Goal: Information Seeking & Learning: Check status

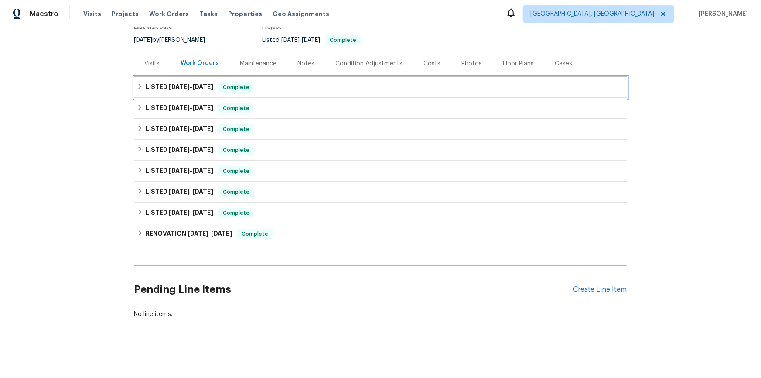
click at [159, 83] on h6 "LISTED [DATE] - [DATE]" at bounding box center [180, 87] width 68 height 10
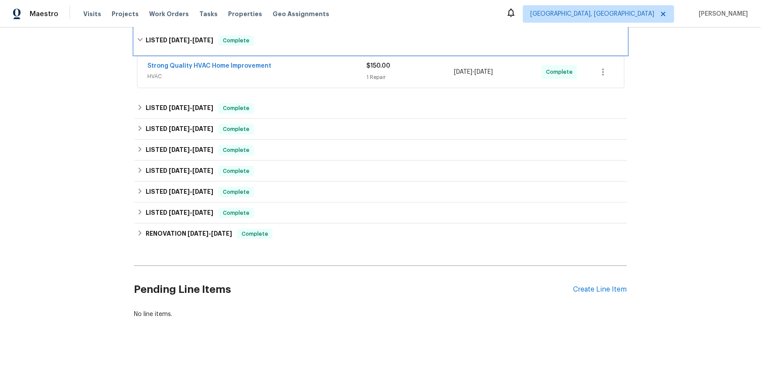
scroll to position [142, 0]
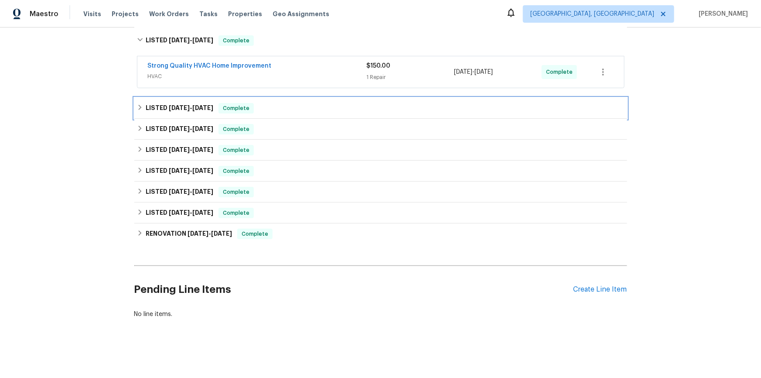
drag, startPoint x: 158, startPoint y: 100, endPoint x: 135, endPoint y: 109, distance: 24.3
click at [158, 103] on h6 "LISTED 9/24/25 - 9/26/25" at bounding box center [180, 108] width 68 height 10
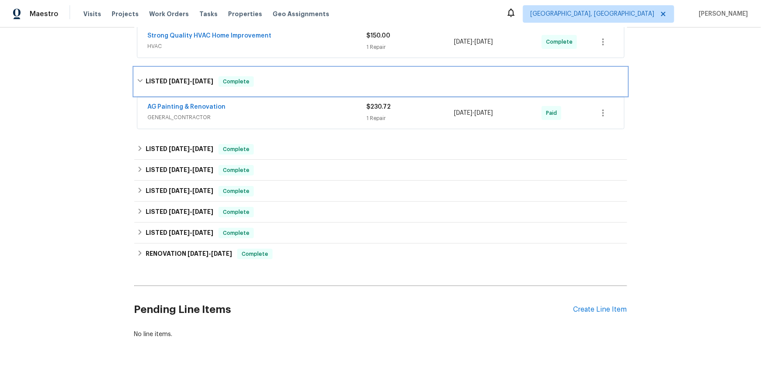
scroll to position [182, 0]
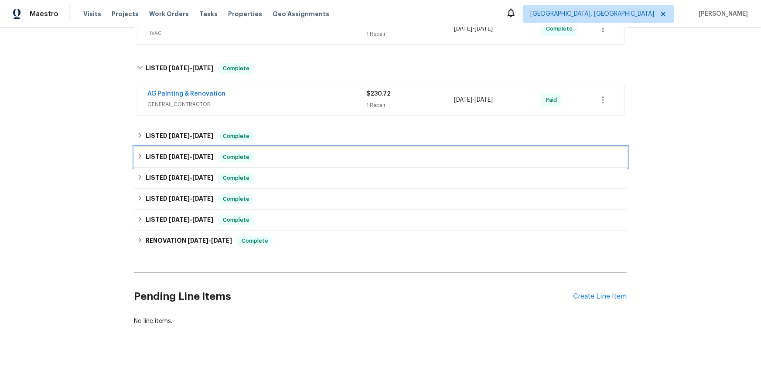
click at [153, 155] on h6 "LISTED 6/27/25 - 7/4/25" at bounding box center [180, 157] width 68 height 10
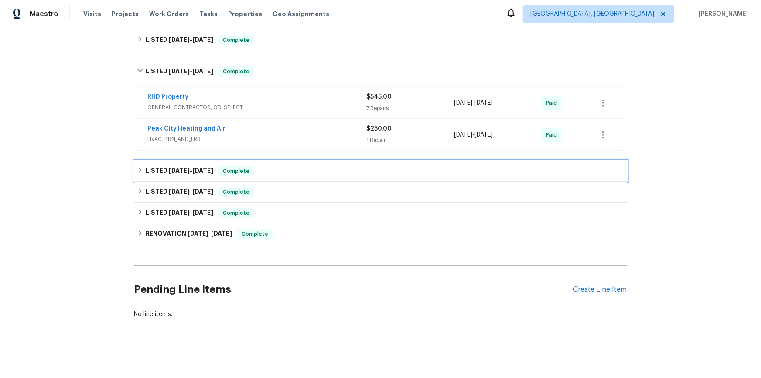
click at [154, 166] on h6 "LISTED 5/20/25 - 5/29/25" at bounding box center [180, 171] width 68 height 10
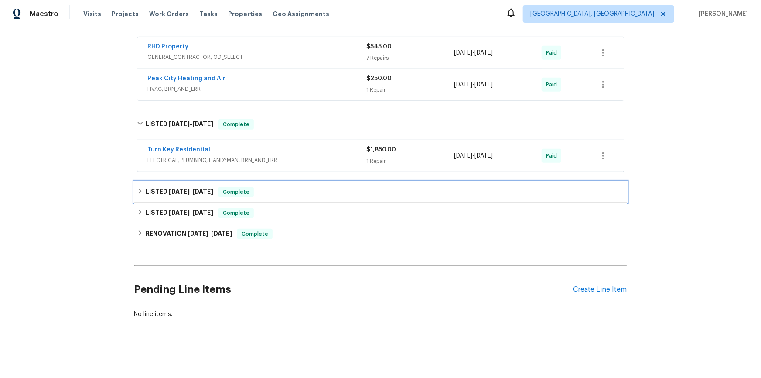
drag, startPoint x: 146, startPoint y: 185, endPoint x: 145, endPoint y: 202, distance: 17.0
click at [147, 187] on h6 "LISTED 5/16/25 - 5/20/25" at bounding box center [180, 192] width 68 height 10
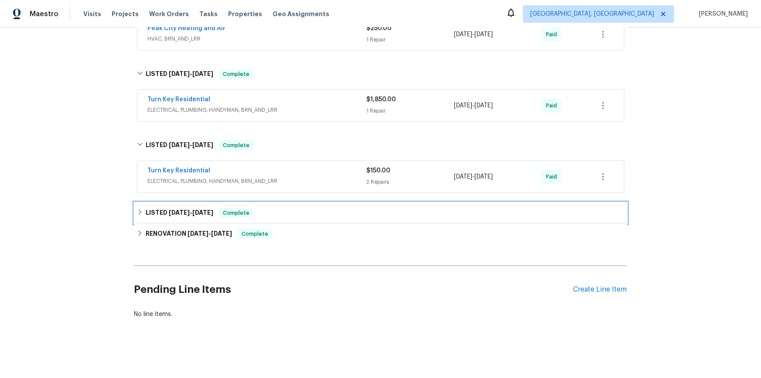
click at [148, 209] on h6 "LISTED 1/3/25 - 1/4/25" at bounding box center [180, 213] width 68 height 10
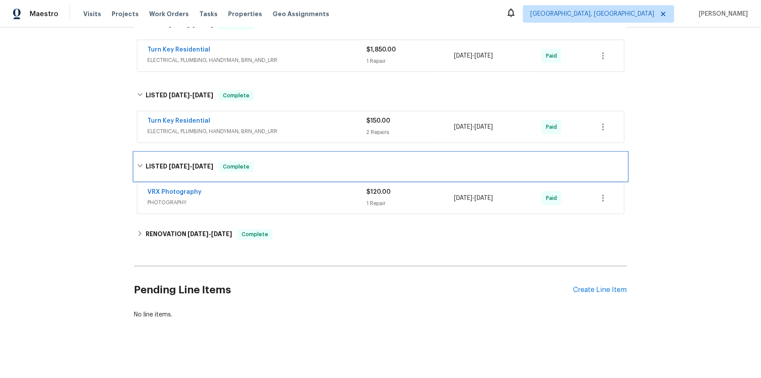
scroll to position [432, 0]
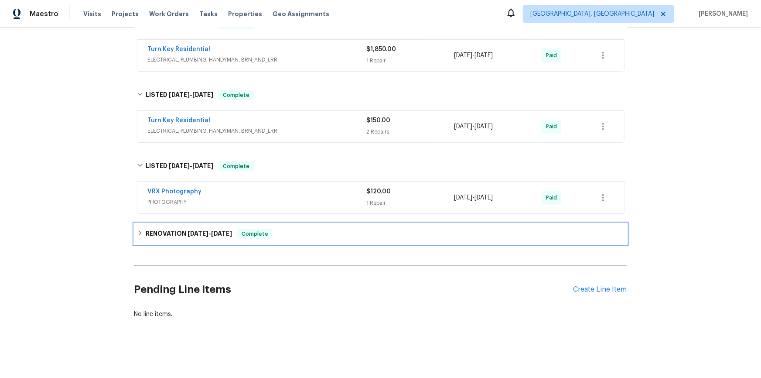
click at [156, 230] on h6 "RENOVATION 12/16/24 - 12/24/24" at bounding box center [189, 234] width 86 height 10
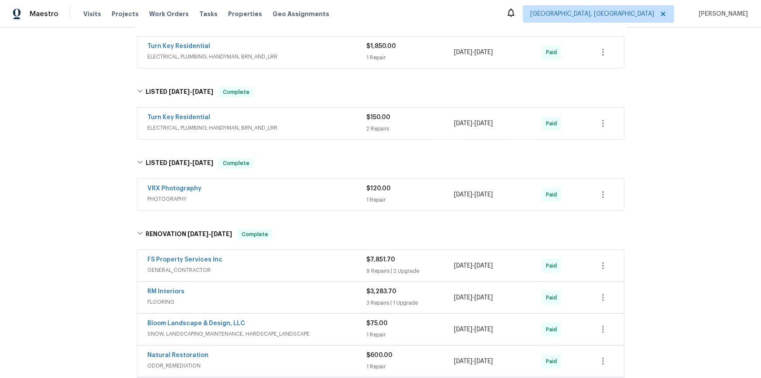
click at [89, 160] on div "Back to all projects 2356 Bay Harbor Dr, Raleigh, NC 27604 2 Beds | 2 1/2 Baths…" at bounding box center [380, 202] width 761 height 350
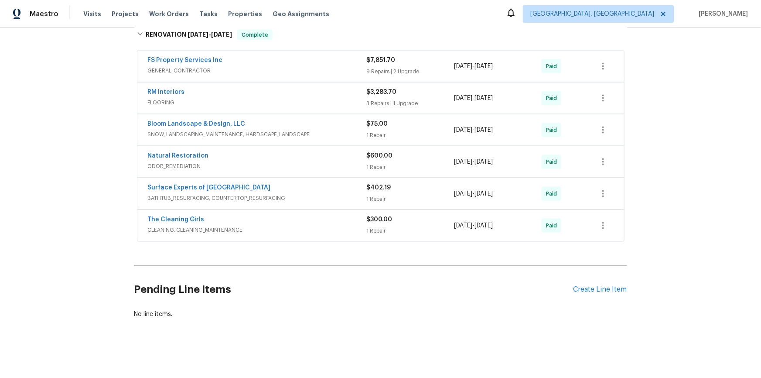
click at [119, 139] on div "Back to all projects 2356 Bay Harbor Dr, Raleigh, NC 27604 2 Beds | 2 1/2 Baths…" at bounding box center [380, 202] width 761 height 350
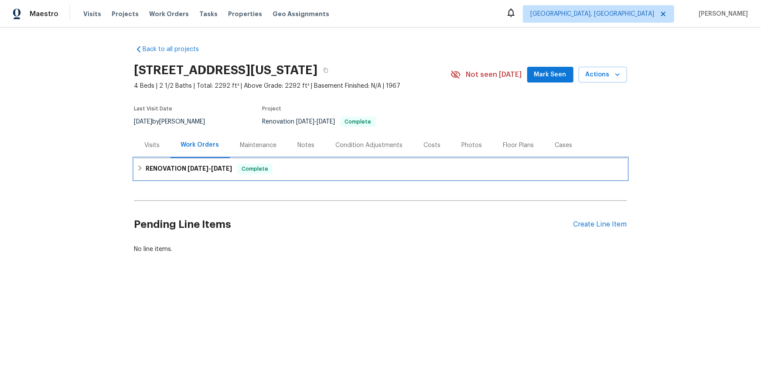
click at [142, 174] on div "RENOVATION 8/1/25 - 9/24/25 Complete" at bounding box center [381, 169] width 488 height 10
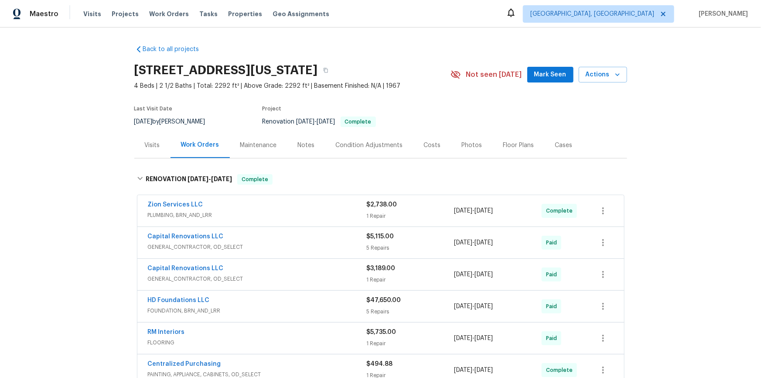
click at [63, 172] on div "Back to all projects 5816 NW 83rd St, Oklahoma City, OK 73132 4 Beds | 2 1/2 Ba…" at bounding box center [380, 202] width 761 height 350
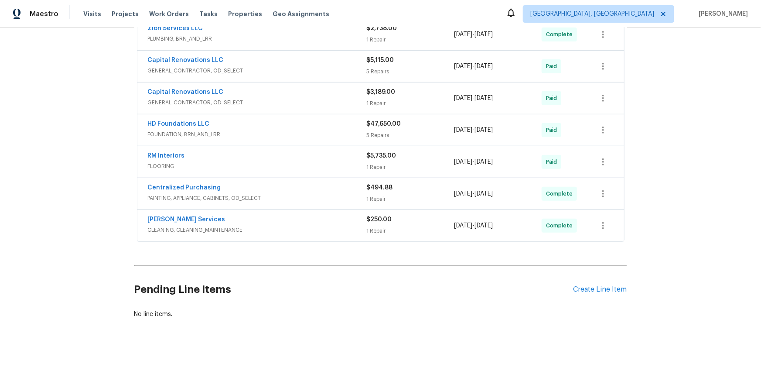
click at [87, 158] on div "Back to all projects 5816 NW 83rd St, Oklahoma City, OK 73132 4 Beds | 2 1/2 Ba…" at bounding box center [380, 202] width 761 height 350
click at [83, 161] on div "Back to all projects 5816 NW 83rd St, Oklahoma City, OK 73132 4 Beds | 2 1/2 Ba…" at bounding box center [380, 202] width 761 height 350
click at [70, 127] on div "Back to all projects 5816 NW 83rd St, Oklahoma City, OK 73132 4 Beds | 2 1/2 Ba…" at bounding box center [380, 202] width 761 height 350
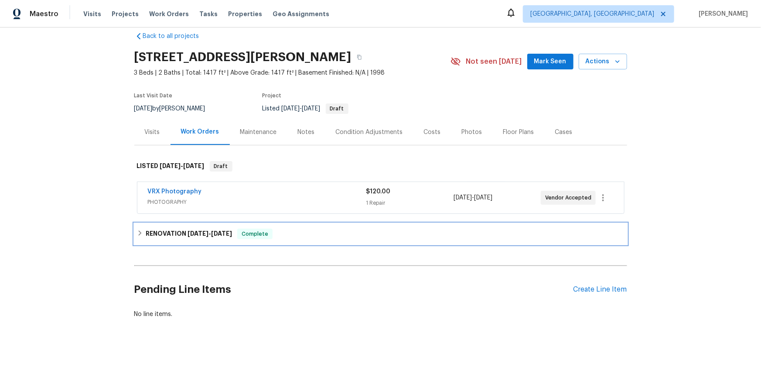
click at [146, 229] on h6 "RENOVATION 9/17/25 - 10/4/25" at bounding box center [189, 234] width 86 height 10
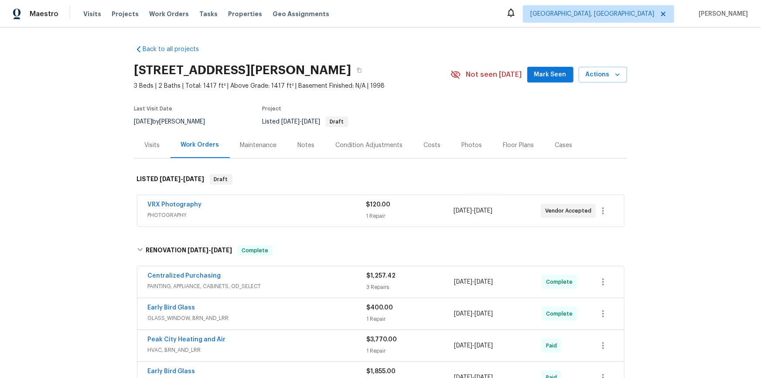
click at [103, 149] on div "Back to all projects 705 Morton Farm Rd, Holly Springs, NC 27540 3 Beds | 2 Bat…" at bounding box center [380, 202] width 761 height 350
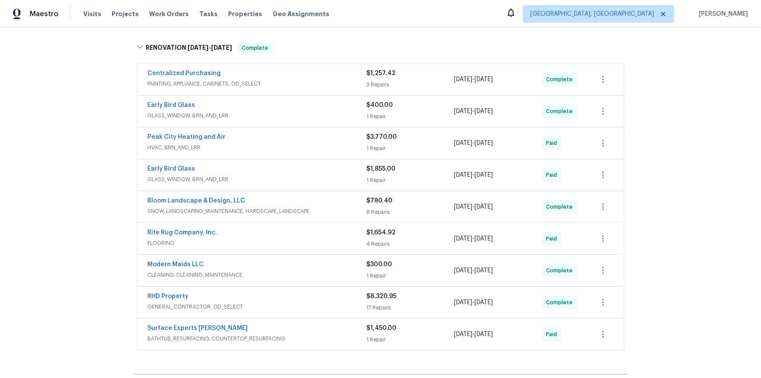
click at [85, 146] on div "Back to all projects 705 Morton Farm Rd, Holly Springs, NC 27540 3 Beds | 2 Bat…" at bounding box center [380, 202] width 761 height 350
click at [62, 148] on div "Back to all projects 705 Morton Farm Rd, Holly Springs, NC 27540 3 Beds | 2 Bat…" at bounding box center [380, 202] width 761 height 350
click at [90, 205] on div "Back to all projects 705 Morton Farm Rd, Holly Springs, NC 27540 3 Beds | 2 Bat…" at bounding box center [380, 202] width 761 height 350
click at [75, 157] on div "Back to all projects 705 Morton Farm Rd, Holly Springs, NC 27540 3 Beds | 2 Bat…" at bounding box center [380, 202] width 761 height 350
click at [62, 184] on div "Back to all projects 705 Morton Farm Rd, Holly Springs, NC 27540 3 Beds | 2 Bat…" at bounding box center [380, 202] width 761 height 350
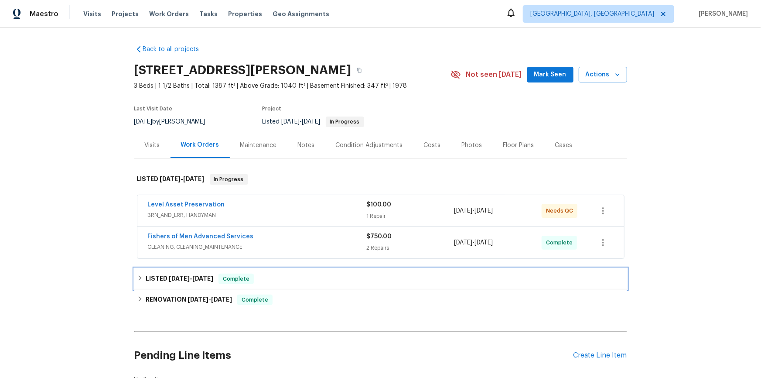
click at [143, 272] on div "LISTED 9/3/25 - 9/4/25 Complete" at bounding box center [380, 278] width 493 height 21
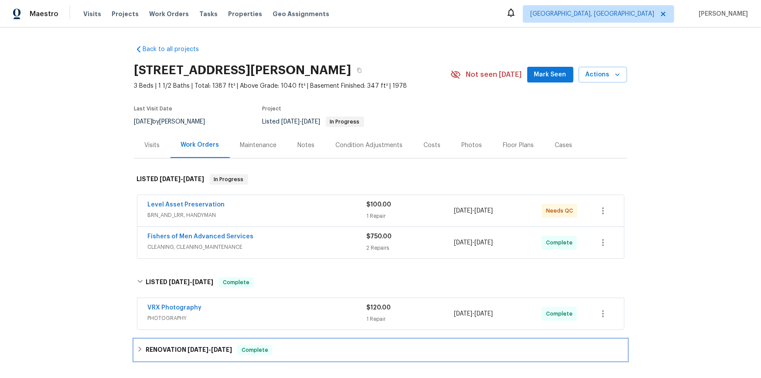
click at [156, 341] on div "RENOVATION 8/13/25 - 8/22/25 Complete" at bounding box center [380, 350] width 493 height 21
click at [90, 170] on div "Back to all projects 309 Greenwell Ave, Cincinnati, OH 45238 3 Beds | 1 1/2 Bat…" at bounding box center [380, 202] width 761 height 350
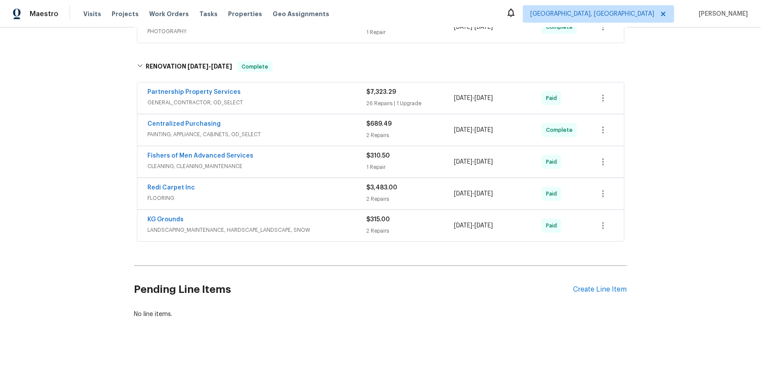
click at [92, 158] on div "Back to all projects 309 Greenwell Ave, Cincinnati, OH 45238 3 Beds | 1 1/2 Bat…" at bounding box center [380, 202] width 761 height 350
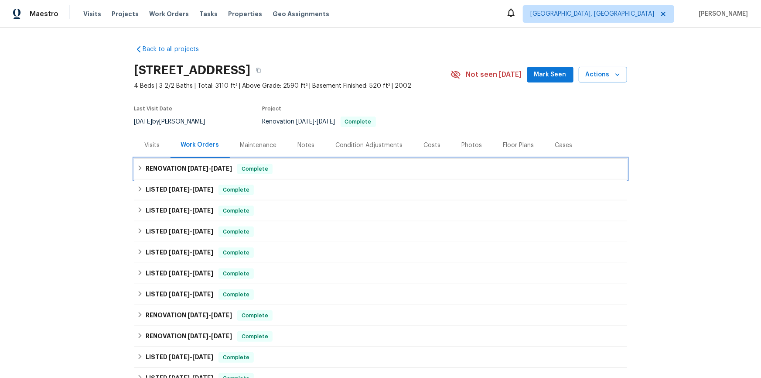
drag, startPoint x: 142, startPoint y: 168, endPoint x: 135, endPoint y: 188, distance: 21.7
click at [142, 169] on div "RENOVATION 8/27/25 - 9/5/25 Complete" at bounding box center [381, 169] width 488 height 10
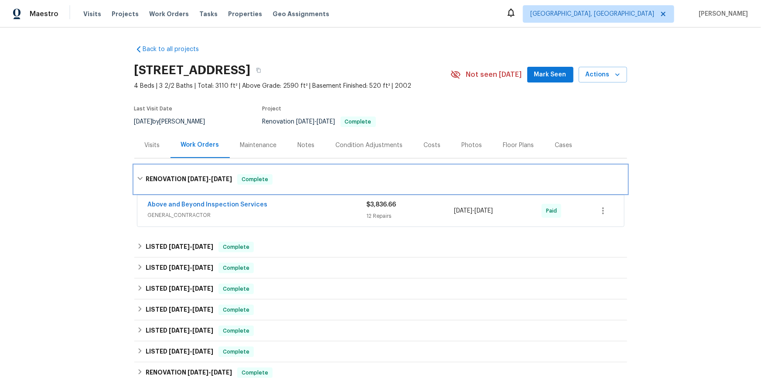
scroll to position [158, 0]
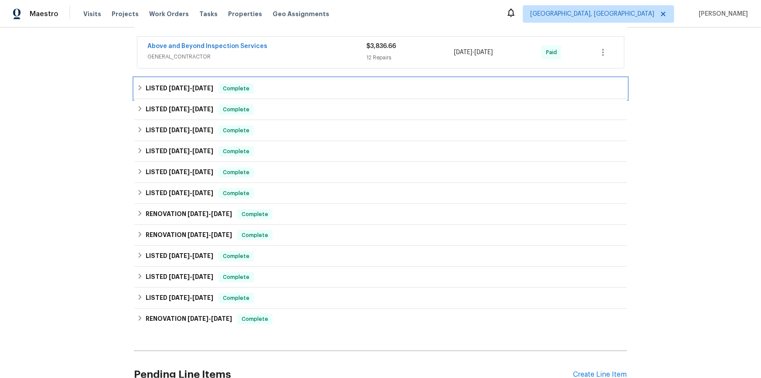
click at [146, 87] on h6 "LISTED 8/18/25 - 9/10/25" at bounding box center [180, 88] width 68 height 10
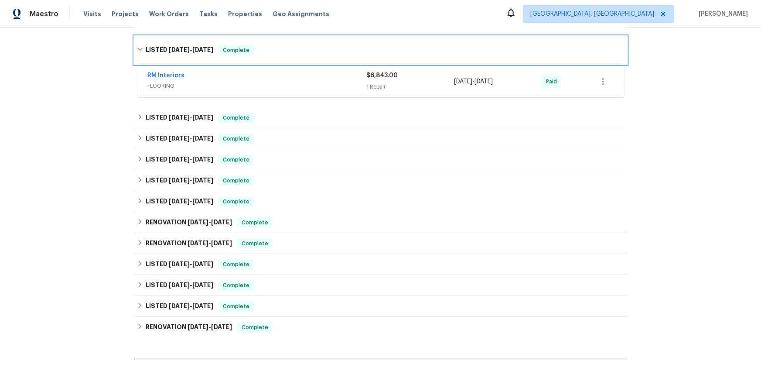
scroll to position [238, 0]
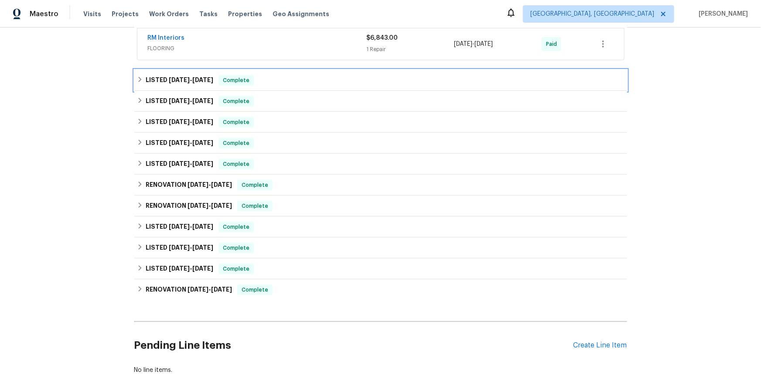
click at [146, 83] on h6 "LISTED 8/18/25 - 9/15/25" at bounding box center [180, 80] width 68 height 10
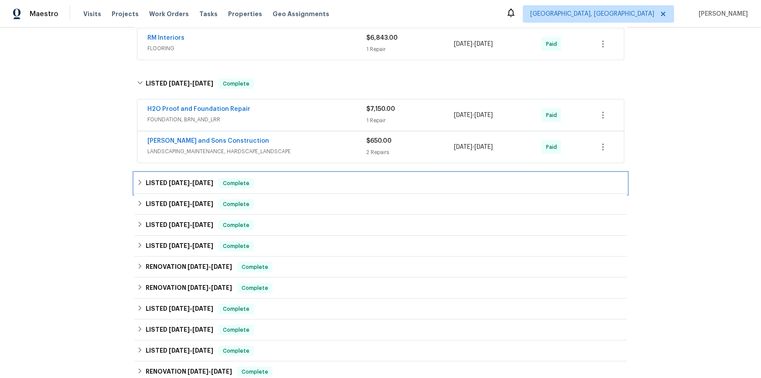
drag, startPoint x: 150, startPoint y: 185, endPoint x: 140, endPoint y: 183, distance: 10.2
click at [151, 185] on h6 "LISTED 8/5/25 - 8/12/25" at bounding box center [180, 183] width 68 height 10
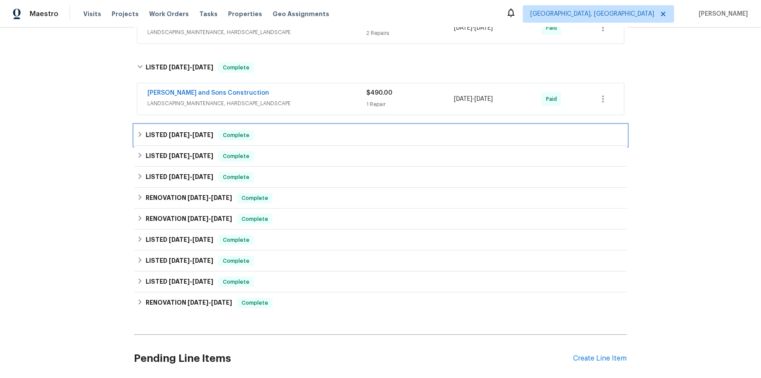
click at [141, 132] on div "LISTED 7/28/25 - 8/4/25 Complete" at bounding box center [381, 135] width 488 height 10
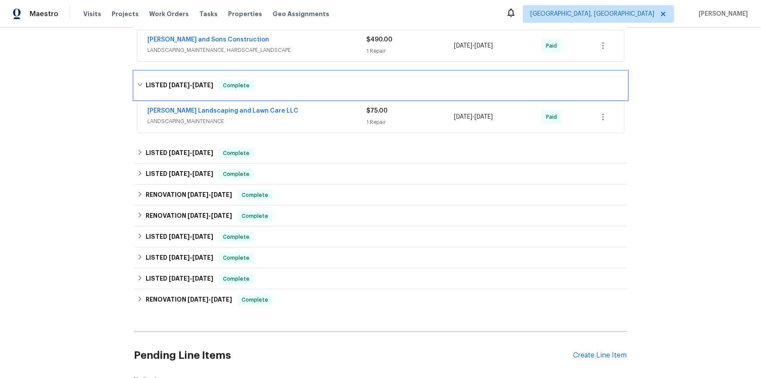
scroll to position [476, 0]
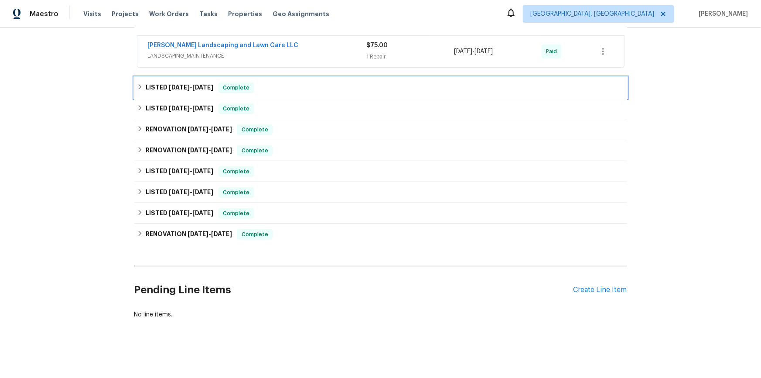
click at [146, 84] on h6 "LISTED 6/17/25 - 6/24/25" at bounding box center [180, 87] width 68 height 10
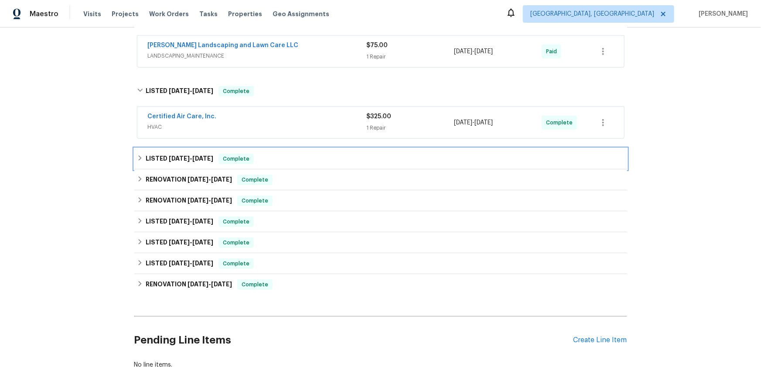
drag, startPoint x: 140, startPoint y: 165, endPoint x: 119, endPoint y: 177, distance: 24.4
click at [140, 165] on div "LISTED 6/9/25 - 6/11/25 Complete" at bounding box center [380, 158] width 493 height 21
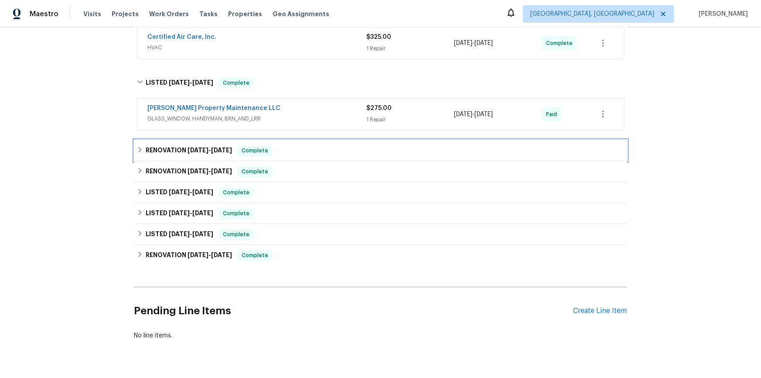
click at [146, 153] on h6 "RENOVATION 5/7/25 - 5/13/25" at bounding box center [189, 150] width 86 height 10
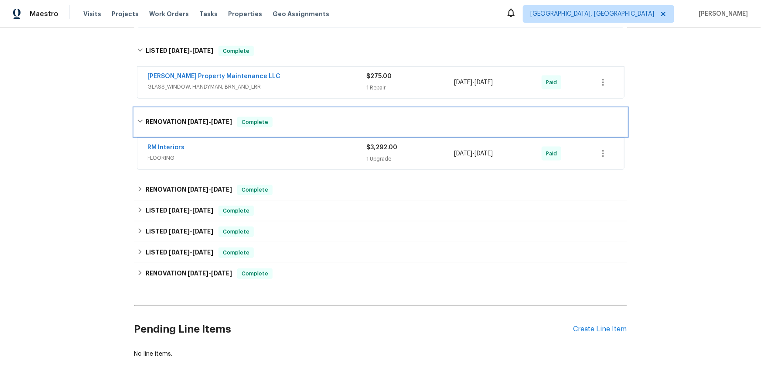
scroll to position [631, 0]
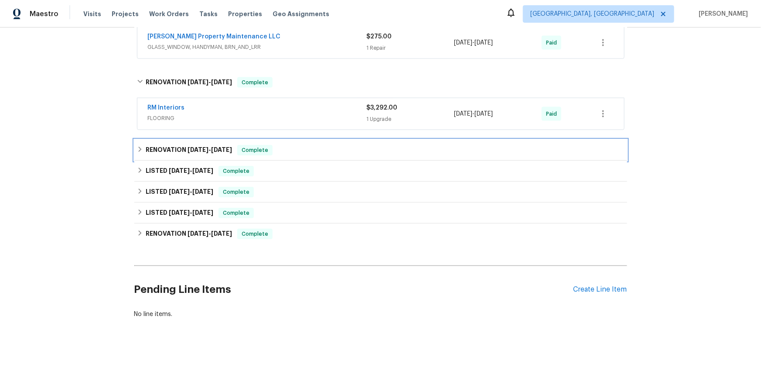
click at [152, 140] on div "RENOVATION 5/7/25 - 5/14/25 Complete" at bounding box center [380, 150] width 493 height 21
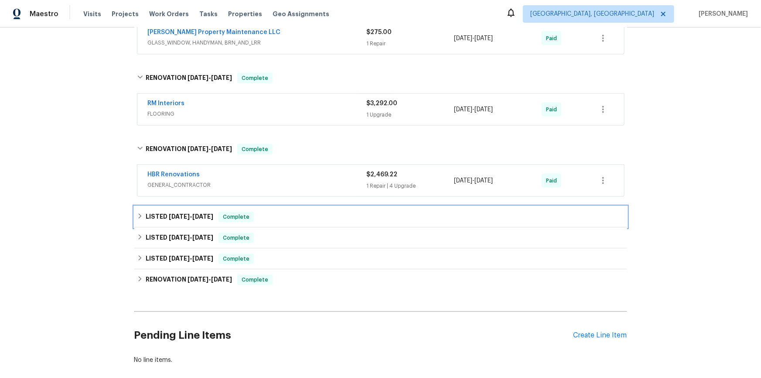
click at [134, 215] on div "LISTED 3/26/25 - 4/2/25 Complete" at bounding box center [380, 216] width 493 height 21
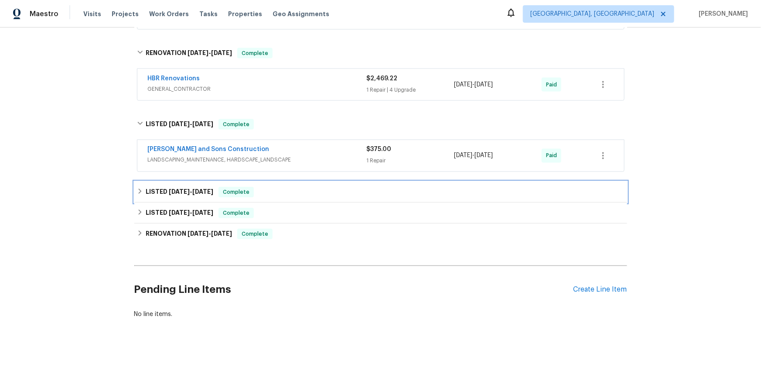
click at [149, 190] on h6 "LISTED 11/11/24 - 3/9/25" at bounding box center [180, 192] width 68 height 10
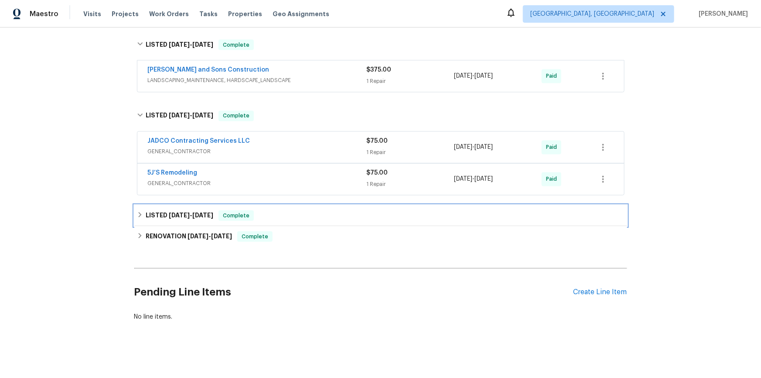
click at [144, 208] on div "LISTED 8/24/24 - 8/26/24 Complete" at bounding box center [380, 215] width 493 height 21
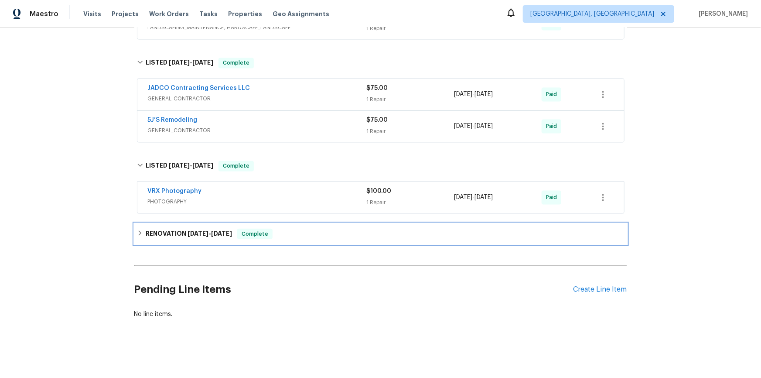
drag, startPoint x: 140, startPoint y: 228, endPoint x: 107, endPoint y: 262, distance: 46.6
click at [138, 230] on icon at bounding box center [140, 233] width 6 height 6
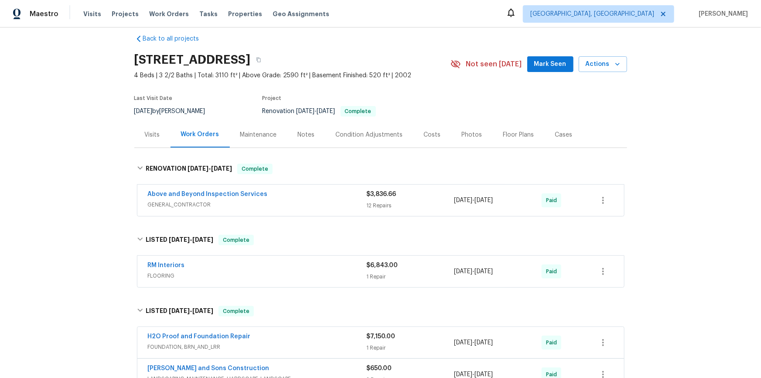
scroll to position [0, 0]
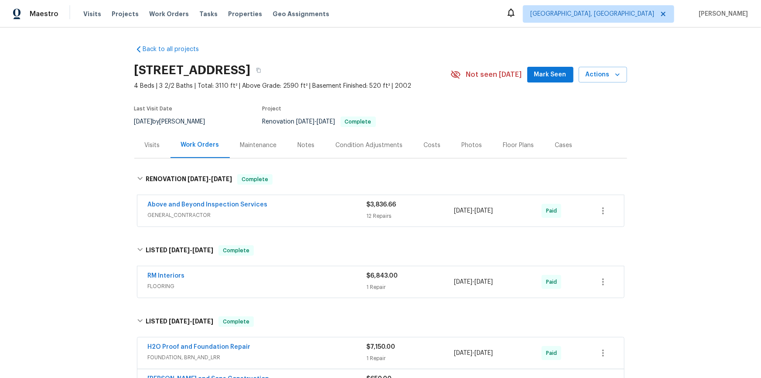
click at [77, 181] on div "Back to all projects 305 Crest Pointe S, Bremen, GA 30110 4 Beds | 3 2/2 Baths …" at bounding box center [380, 202] width 761 height 350
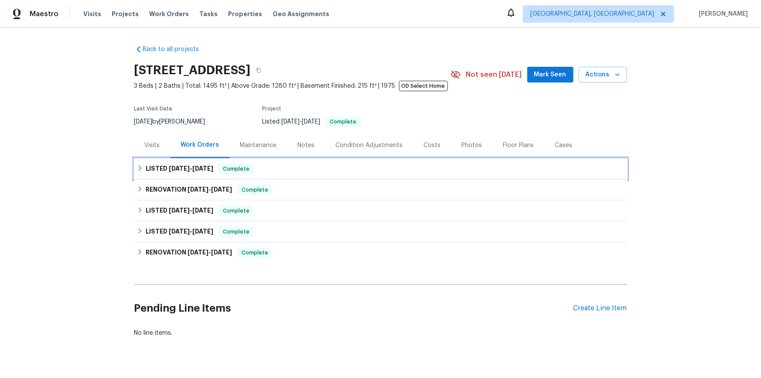
click at [158, 171] on h6 "LISTED [DATE] - [DATE]" at bounding box center [180, 169] width 68 height 10
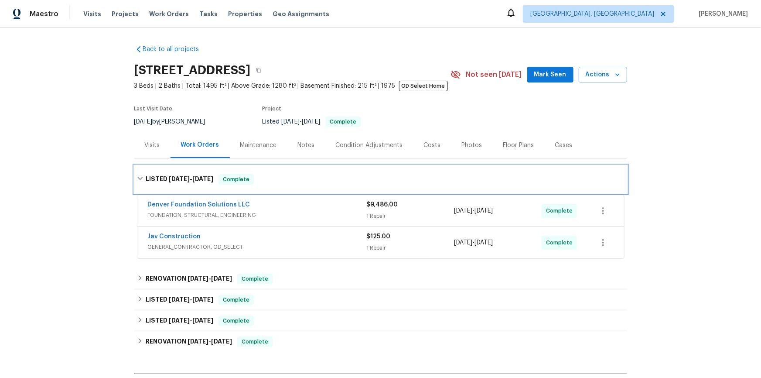
scroll to position [39, 0]
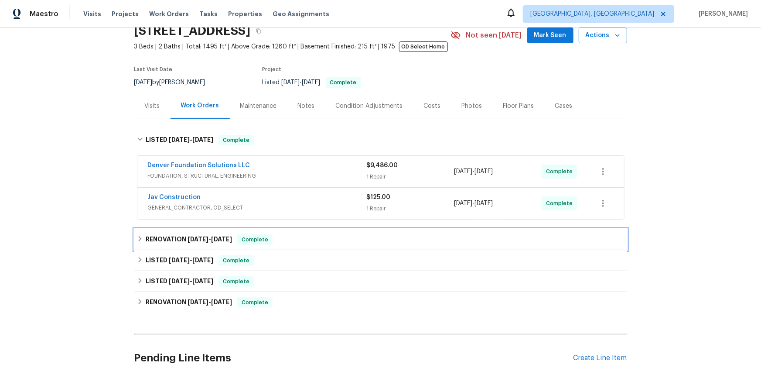
click at [154, 231] on div "RENOVATION [DATE] - [DATE] Complete" at bounding box center [380, 239] width 493 height 21
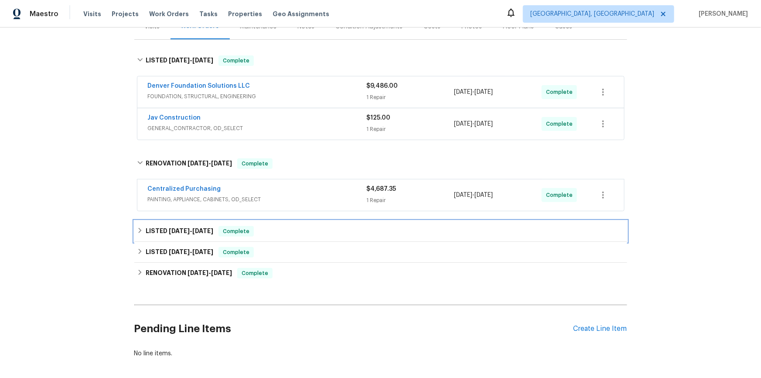
drag, startPoint x: 133, startPoint y: 227, endPoint x: 144, endPoint y: 247, distance: 22.8
click at [134, 227] on div "LISTED [DATE] - [DATE] Complete" at bounding box center [380, 231] width 493 height 21
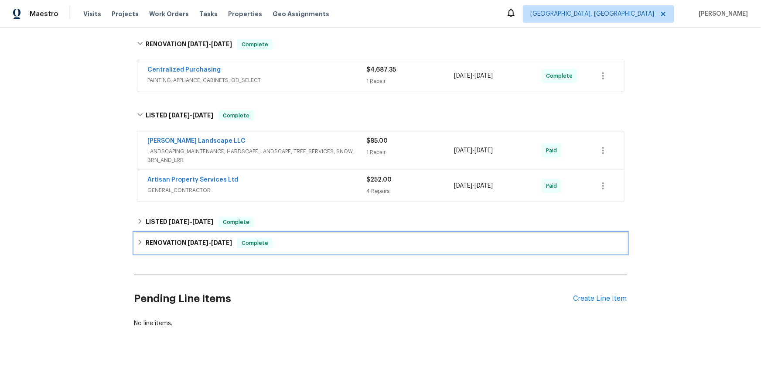
click at [148, 236] on div "RENOVATION [DATE] - [DATE] Complete" at bounding box center [380, 243] width 493 height 21
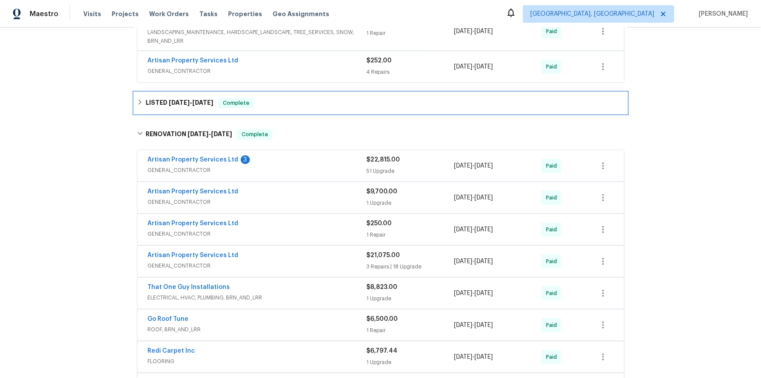
drag, startPoint x: 139, startPoint y: 99, endPoint x: 144, endPoint y: 253, distance: 153.7
click at [139, 100] on icon at bounding box center [140, 102] width 6 height 6
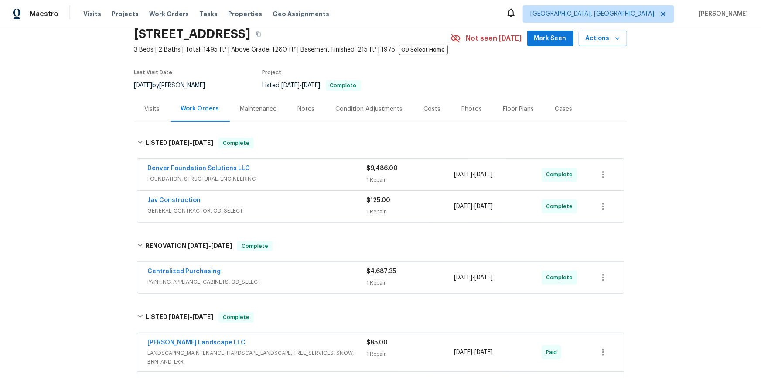
scroll to position [0, 0]
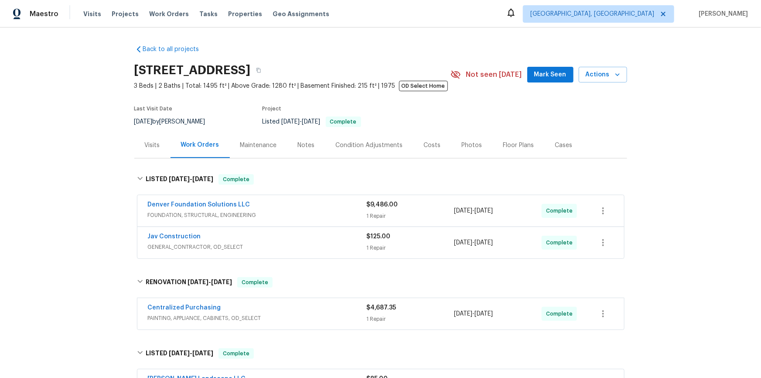
click at [94, 138] on div "Back to all projects 6616 Zang Cir, Arvada, CO 80004 3 Beds | 2 Baths | Total: …" at bounding box center [380, 202] width 761 height 350
click at [111, 167] on div "Back to all projects 6616 Zang Cir, Arvada, CO 80004 3 Beds | 2 Baths | Total: …" at bounding box center [380, 202] width 761 height 350
click at [74, 186] on div "Back to all projects 6616 Zang Cir, Arvada, CO 80004 3 Beds | 2 Baths | Total: …" at bounding box center [380, 202] width 761 height 350
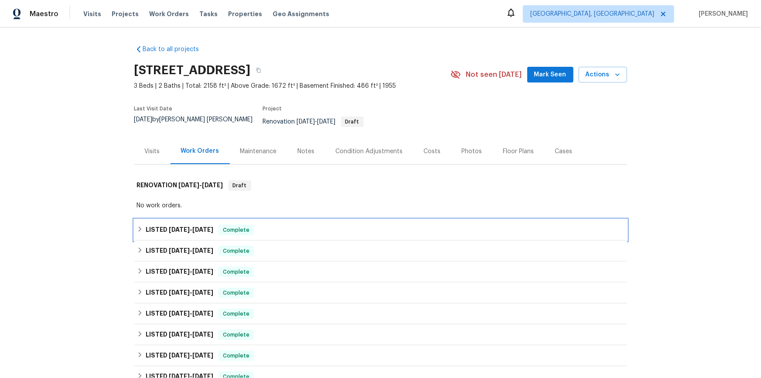
click at [144, 227] on div "LISTED [DATE] - [DATE] Complete" at bounding box center [381, 230] width 488 height 10
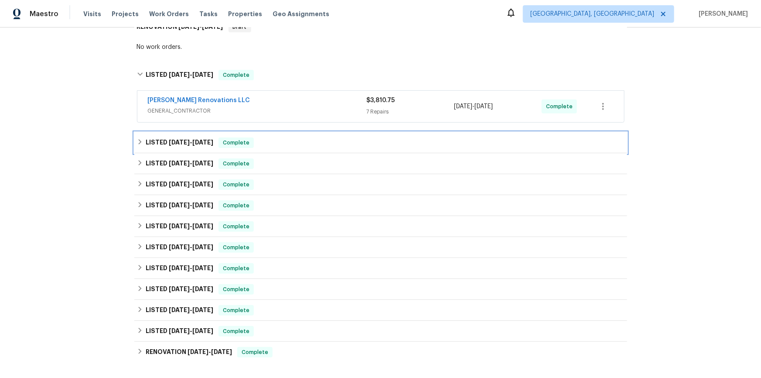
drag, startPoint x: 185, startPoint y: 145, endPoint x: 173, endPoint y: 177, distance: 34.5
click at [185, 146] on div "Back to all projects [STREET_ADDRESS] 3 Beds | 2 Baths | Total: 2158 ft² | Abov…" at bounding box center [380, 162] width 493 height 564
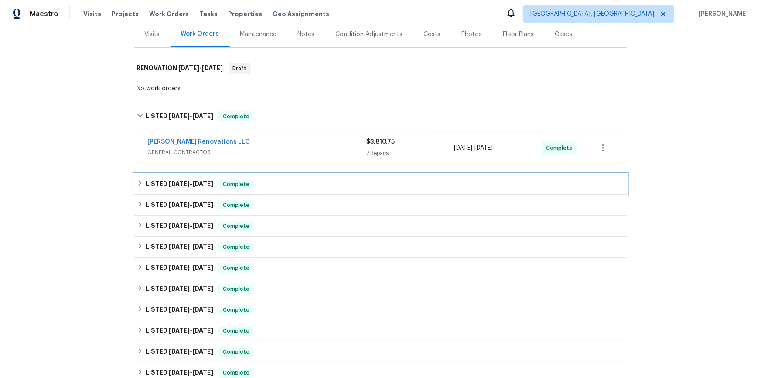
drag, startPoint x: 136, startPoint y: 178, endPoint x: 139, endPoint y: 190, distance: 12.2
click at [137, 180] on icon at bounding box center [140, 183] width 6 height 6
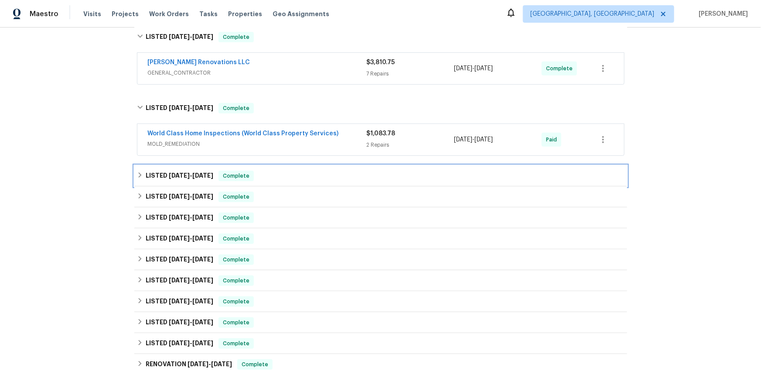
drag, startPoint x: 141, startPoint y: 177, endPoint x: 140, endPoint y: 183, distance: 6.1
click at [140, 177] on div "LISTED [DATE] - [DATE] Complete" at bounding box center [380, 175] width 493 height 21
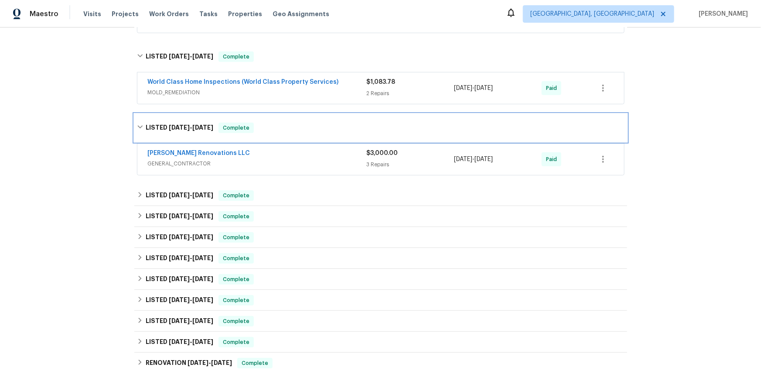
scroll to position [315, 0]
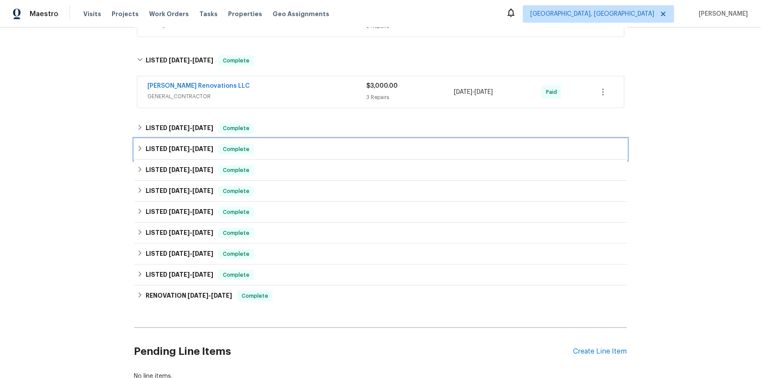
click at [137, 139] on div "LISTED [DATE] - [DATE] Complete" at bounding box center [380, 149] width 493 height 21
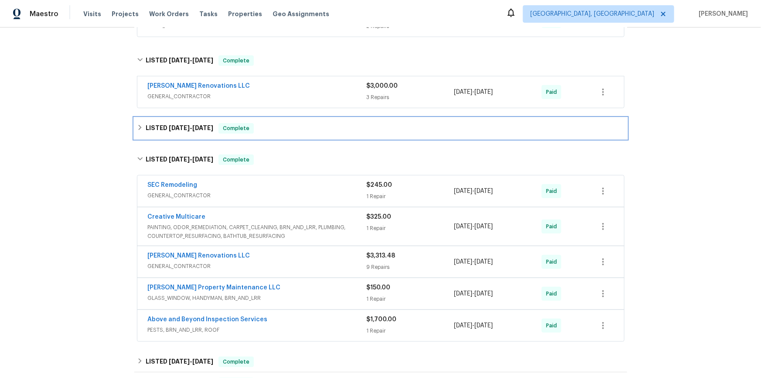
drag, startPoint x: 137, startPoint y: 111, endPoint x: 138, endPoint y: 138, distance: 27.1
click at [136, 118] on div "LISTED [DATE] - [DATE] Complete" at bounding box center [380, 128] width 493 height 21
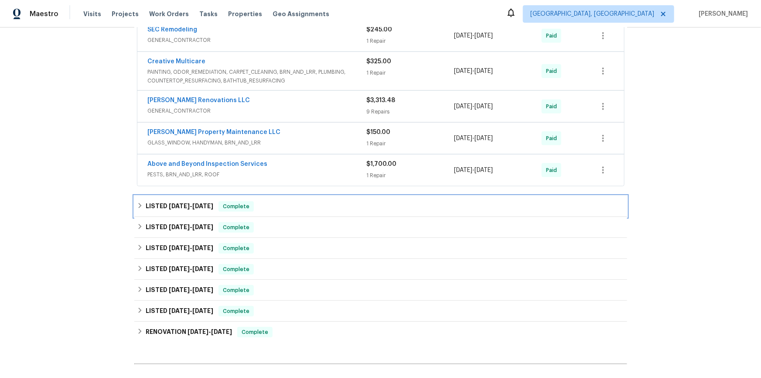
drag, startPoint x: 137, startPoint y: 197, endPoint x: 157, endPoint y: 206, distance: 21.3
click at [138, 203] on icon at bounding box center [139, 205] width 3 height 5
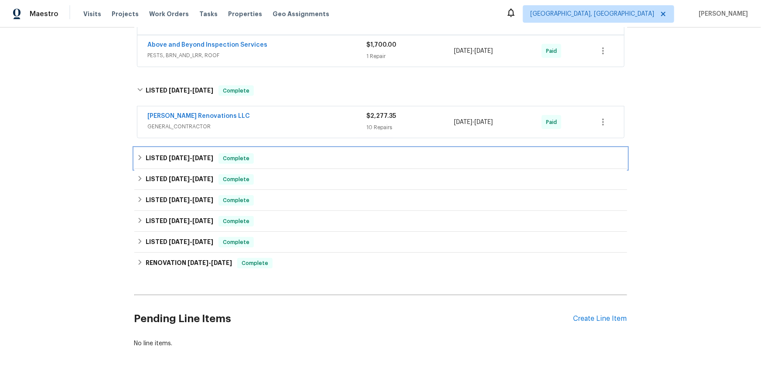
click at [137, 154] on icon at bounding box center [140, 157] width 6 height 6
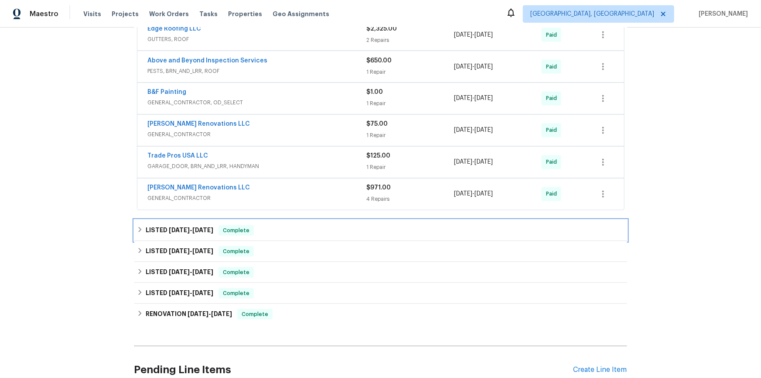
click at [146, 225] on h6 "LISTED [DATE] - [DATE]" at bounding box center [180, 230] width 68 height 10
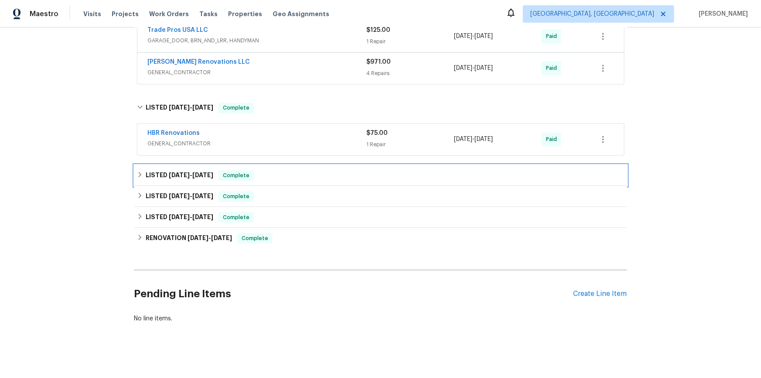
click at [140, 172] on div "LISTED [DATE] - [DATE] Complete" at bounding box center [380, 175] width 493 height 21
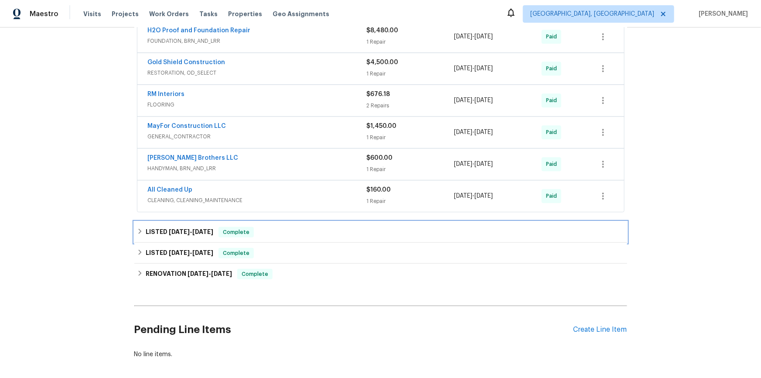
click at [141, 227] on div "LISTED [DATE] - [DATE] Complete" at bounding box center [381, 232] width 488 height 10
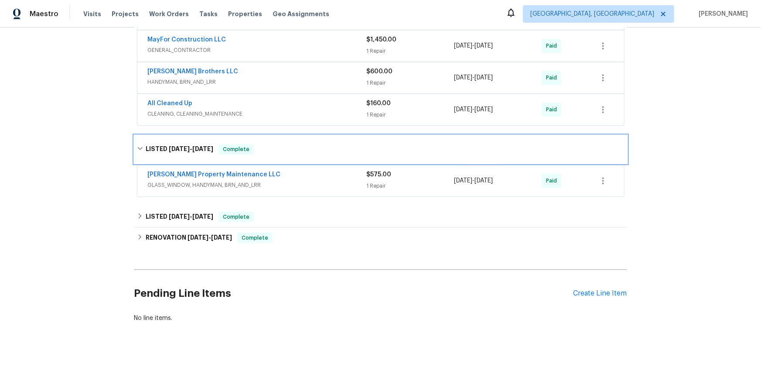
scroll to position [1178, 0]
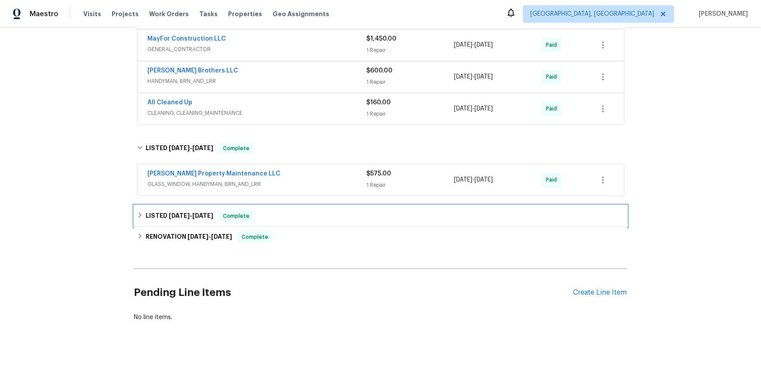
click at [138, 212] on icon at bounding box center [140, 215] width 6 height 6
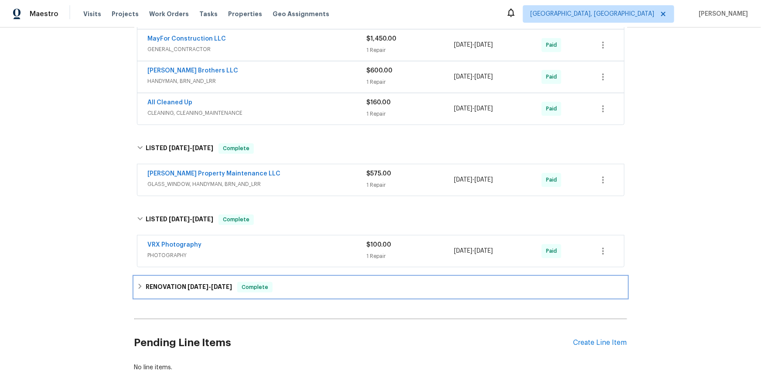
click at [137, 283] on icon at bounding box center [140, 286] width 6 height 6
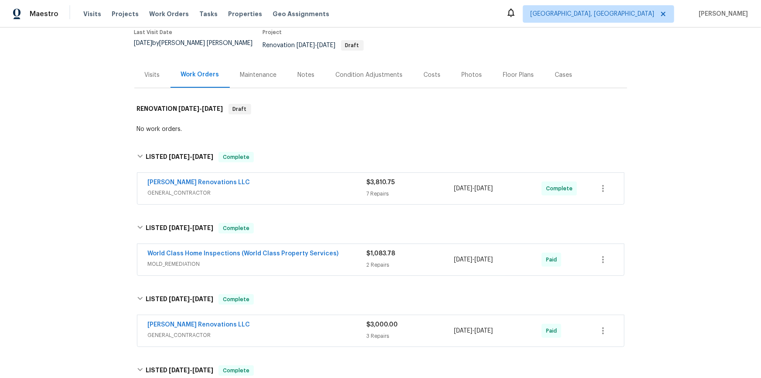
scroll to position [0, 0]
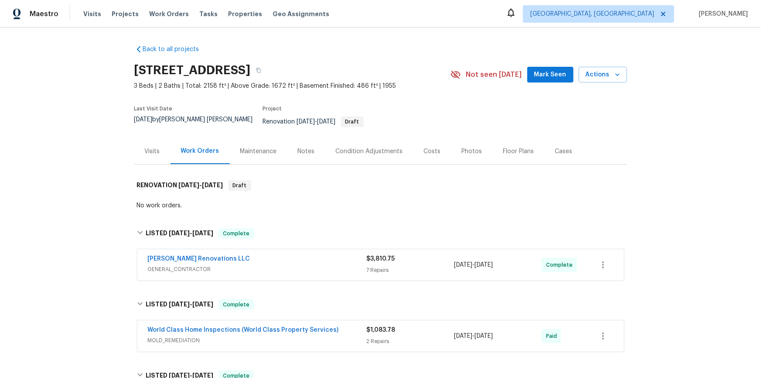
click at [106, 195] on div "Back to all projects [STREET_ADDRESS] 3 Beds | 2 Baths | Total: 2158 ft² | Abov…" at bounding box center [380, 202] width 761 height 350
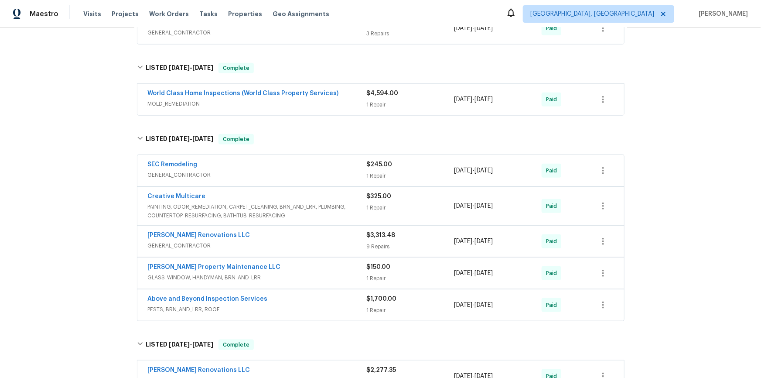
scroll to position [1072, 0]
